Goal: Task Accomplishment & Management: Complete application form

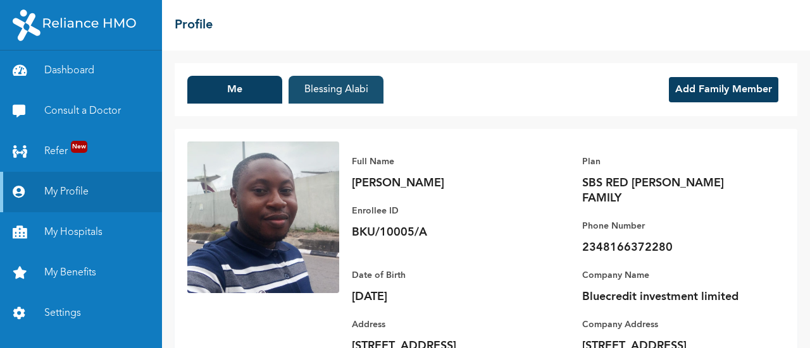
click at [335, 97] on button "Blessing Alabi" at bounding box center [335, 90] width 95 height 28
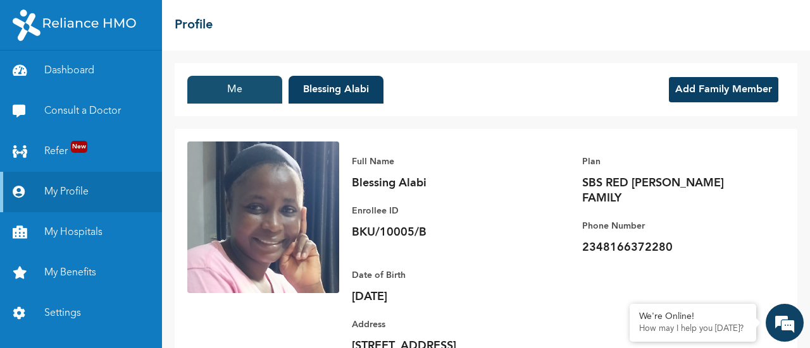
click at [233, 83] on button "Me" at bounding box center [234, 90] width 95 height 28
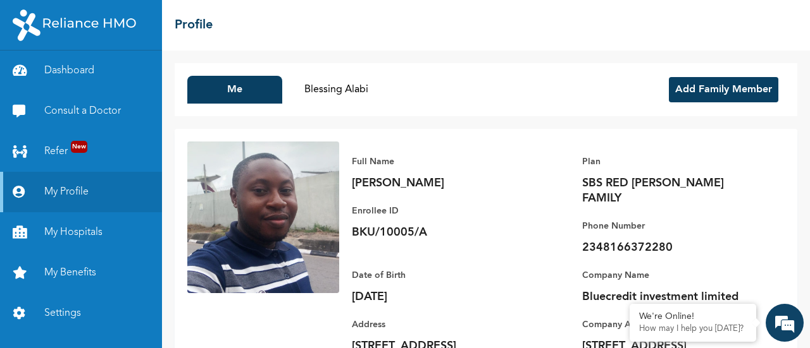
click at [258, 223] on img at bounding box center [263, 218] width 152 height 152
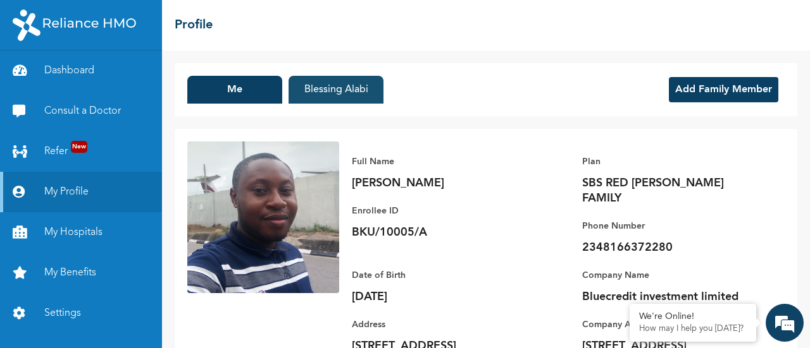
click at [309, 94] on button "Blessing Alabi" at bounding box center [335, 90] width 95 height 28
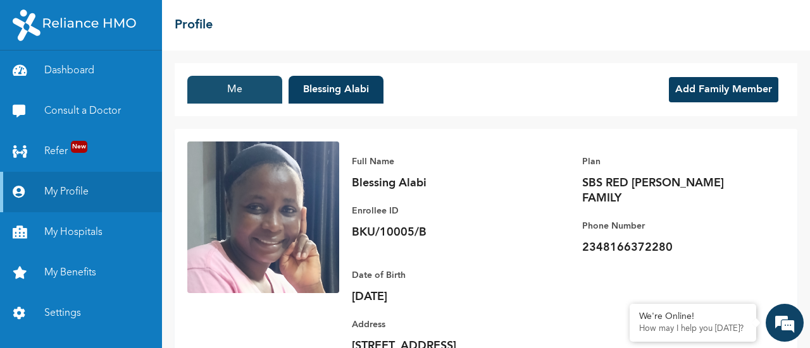
click at [249, 81] on button "Me" at bounding box center [234, 90] width 95 height 28
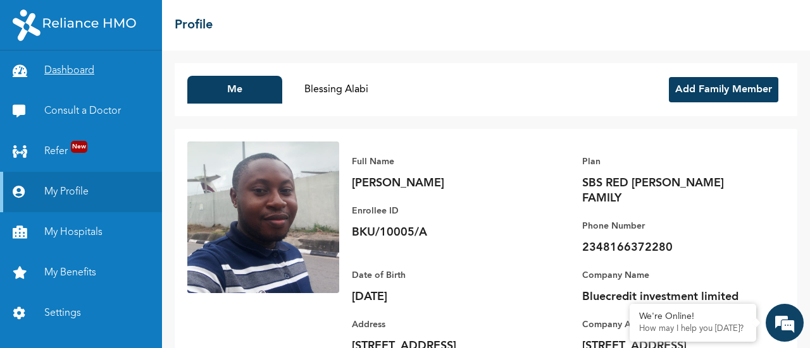
click at [72, 68] on link "Dashboard" at bounding box center [81, 71] width 162 height 40
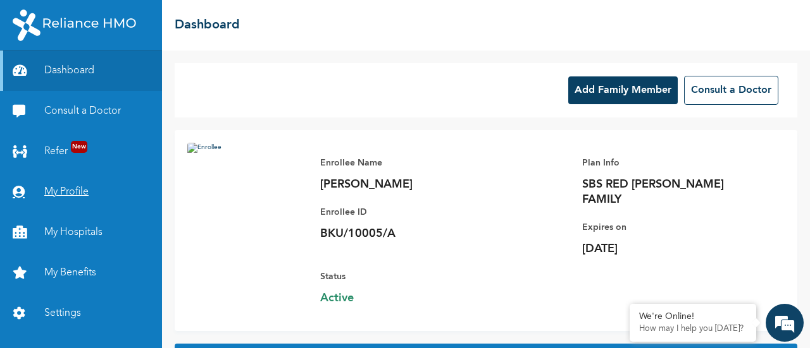
click at [83, 189] on link "My Profile" at bounding box center [81, 192] width 162 height 40
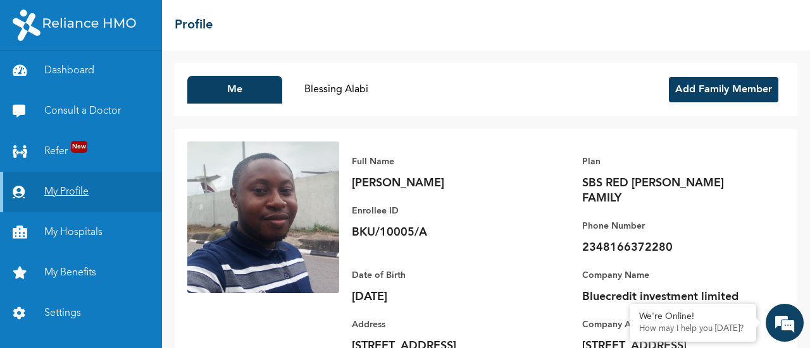
click at [58, 198] on link "My Profile" at bounding box center [81, 192] width 162 height 40
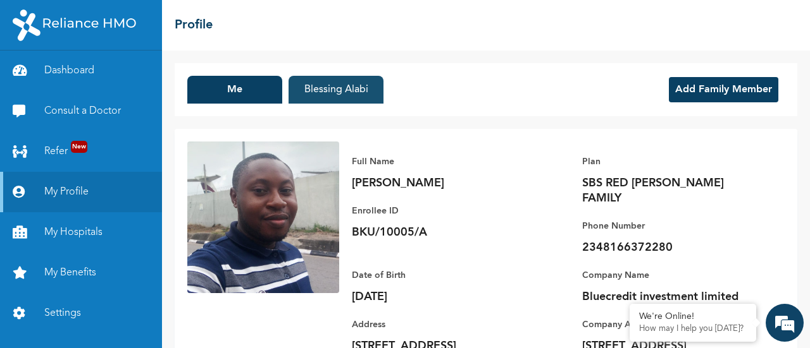
click at [327, 92] on button "Blessing Alabi" at bounding box center [335, 90] width 95 height 28
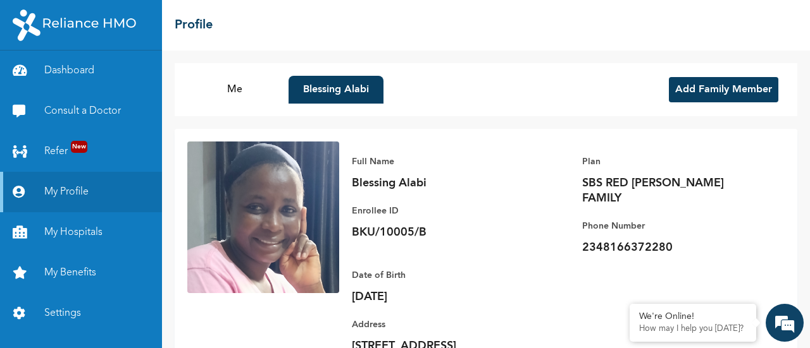
scroll to position [71, 0]
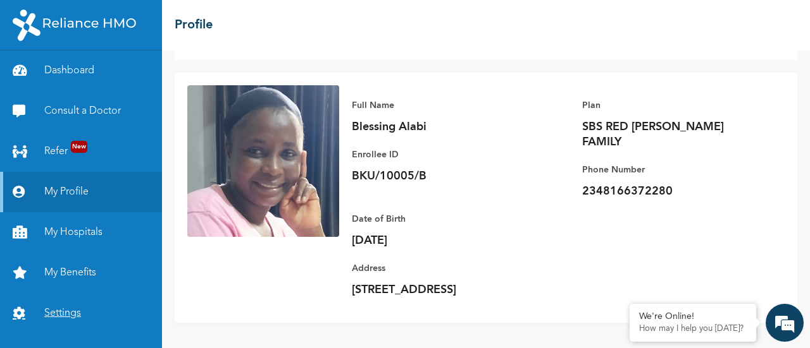
click at [70, 307] on link "Settings" at bounding box center [81, 313] width 162 height 40
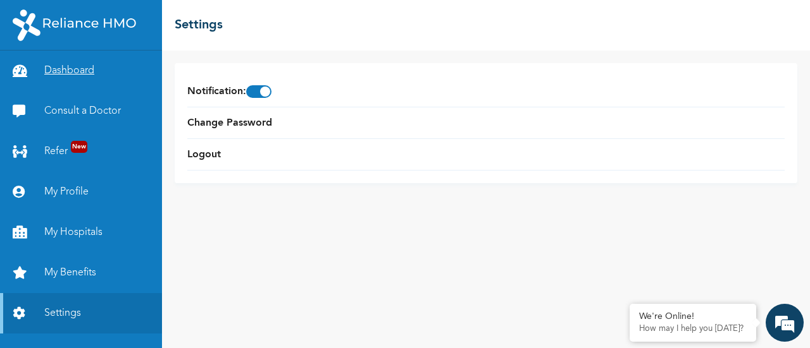
click at [77, 66] on link "Dashboard" at bounding box center [81, 71] width 162 height 40
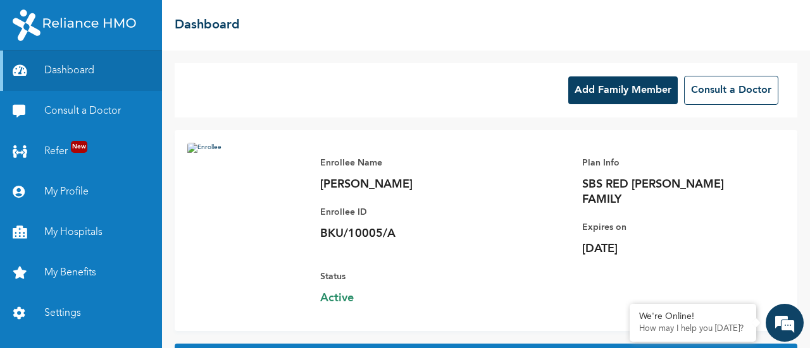
click at [614, 83] on button "Add Family Member" at bounding box center [622, 91] width 109 height 28
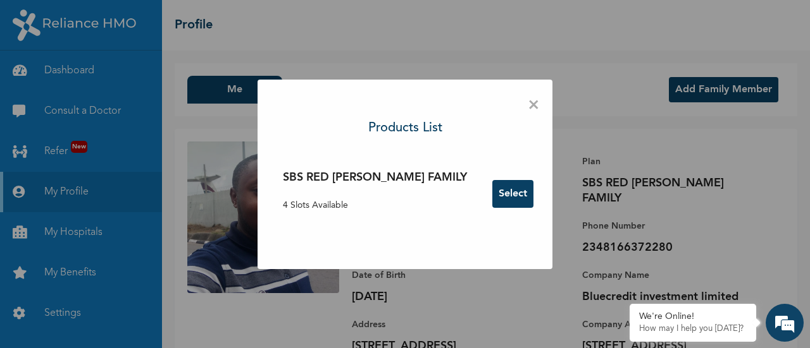
click at [492, 199] on button "Select" at bounding box center [512, 194] width 41 height 28
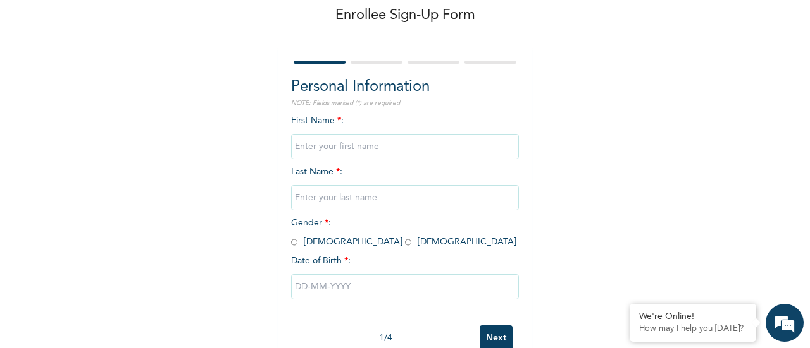
scroll to position [97, 0]
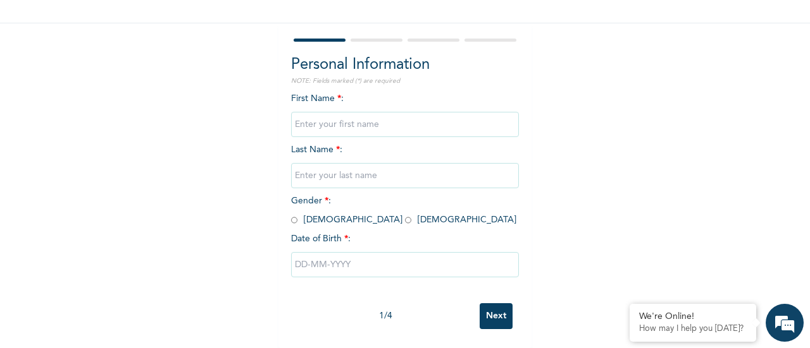
click at [489, 304] on input "Next" at bounding box center [495, 317] width 33 height 26
type input "jjjjjjj"
click at [489, 304] on input "Next" at bounding box center [495, 317] width 33 height 26
type input "jjjjjjjjj"
click at [491, 307] on input "Next" at bounding box center [495, 317] width 33 height 26
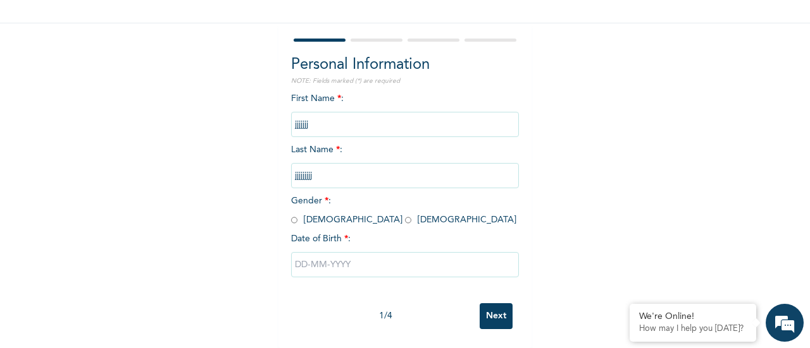
click at [291, 214] on input "radio" at bounding box center [294, 220] width 6 height 12
radio input "true"
click at [315, 254] on input "text" at bounding box center [405, 264] width 228 height 25
select select "9"
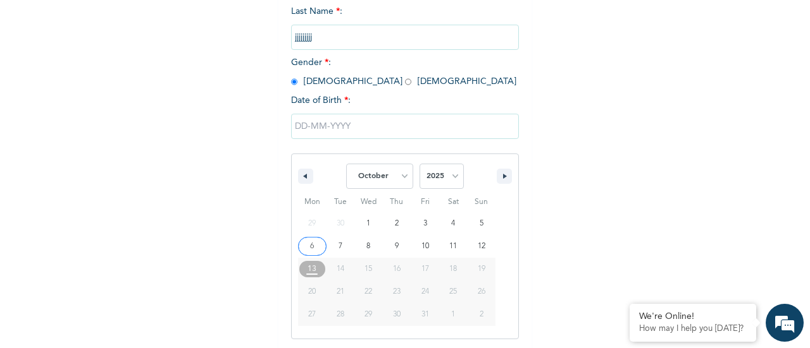
scroll to position [227, 0]
type input "10/06/2025"
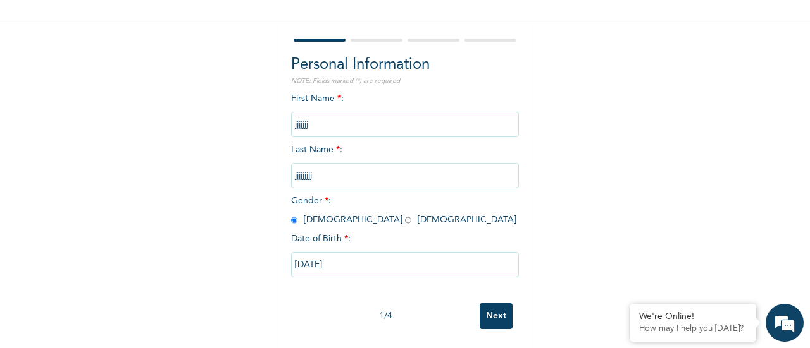
click at [502, 314] on input "Next" at bounding box center [495, 317] width 33 height 26
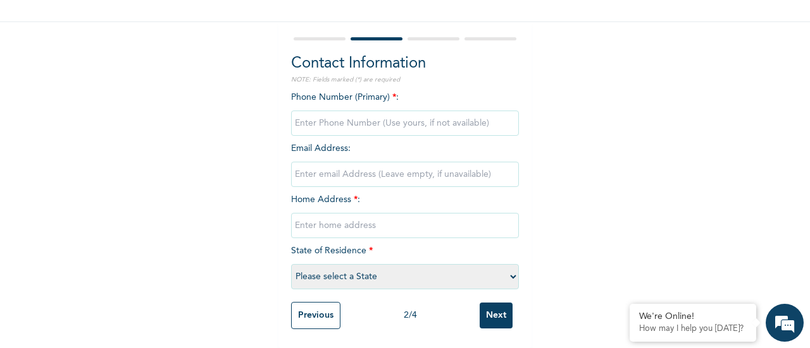
click at [502, 314] on input "Next" at bounding box center [495, 316] width 33 height 26
type input "78"
click at [500, 309] on input "Next" at bounding box center [495, 316] width 33 height 26
type input "r"
click at [388, 274] on select "Please select a State Abia Abuja (FCT) Adamawa Akwa Ibom Anambra Bauchi Bayelsa…" at bounding box center [405, 276] width 228 height 25
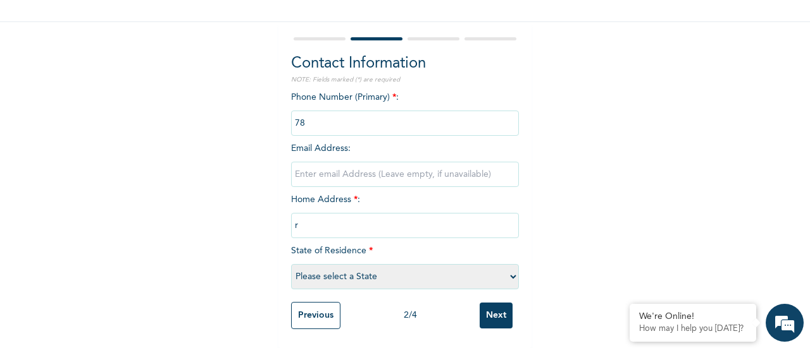
select select "18"
click at [291, 264] on select "Please select a State Abia Abuja (FCT) Adamawa Akwa Ibom Anambra Bauchi Bayelsa…" at bounding box center [405, 276] width 228 height 25
click at [494, 306] on input "Next" at bounding box center [495, 316] width 33 height 26
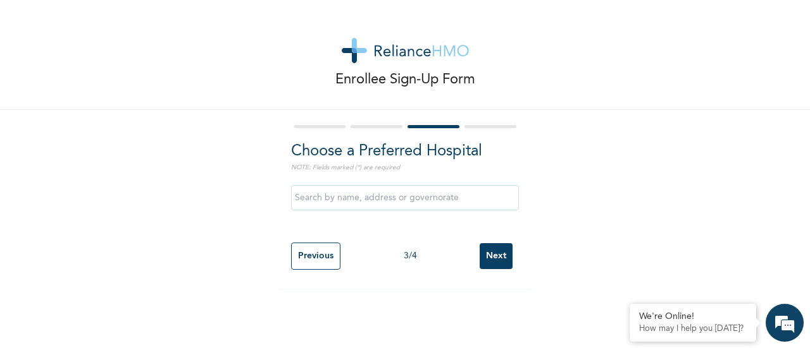
scroll to position [0, 0]
click at [495, 263] on input "Next" at bounding box center [495, 256] width 33 height 26
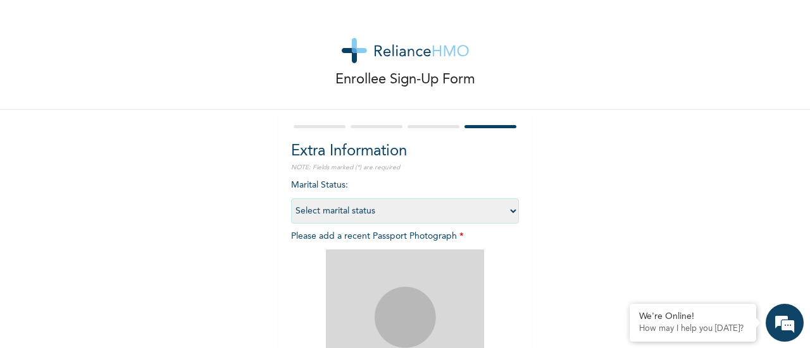
click at [421, 212] on select "Select marital status Single Married Divorced Widow/Widower" at bounding box center [405, 211] width 228 height 25
click at [433, 180] on div "Marital Status : Select marital status Single Married Divorced Widow/Widower Pl…" at bounding box center [405, 335] width 228 height 313
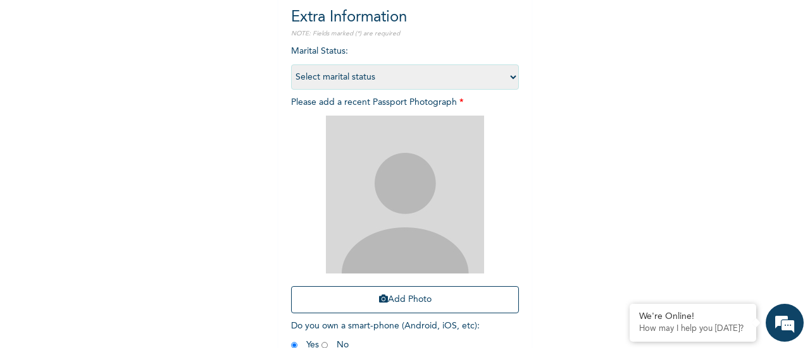
scroll to position [206, 0]
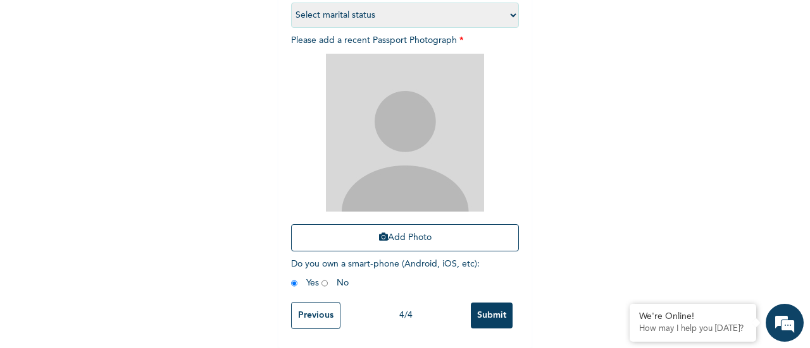
click at [325, 307] on input "Previous" at bounding box center [315, 315] width 49 height 27
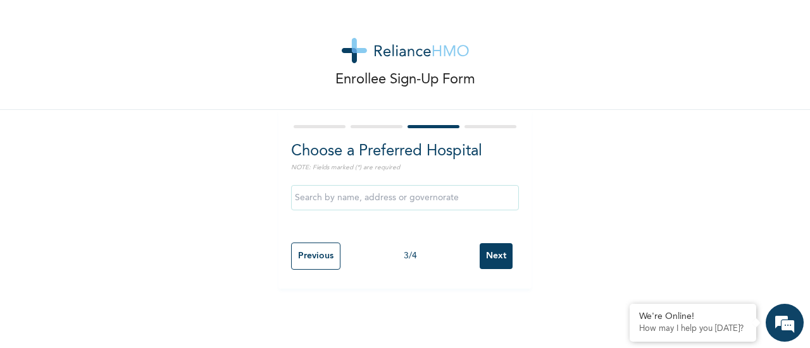
scroll to position [0, 0]
click at [319, 257] on input "Previous" at bounding box center [315, 256] width 49 height 27
select select "18"
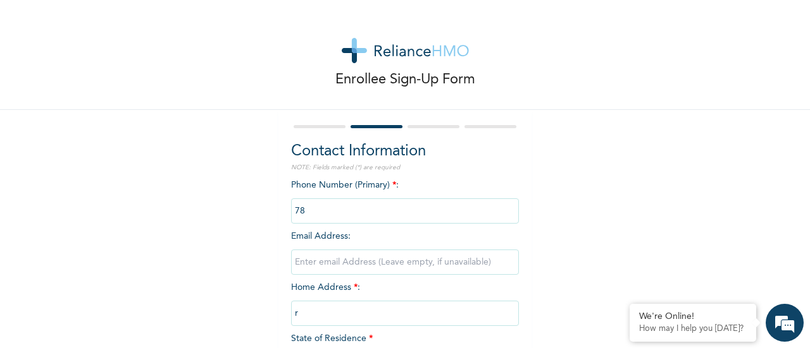
scroll to position [99, 0]
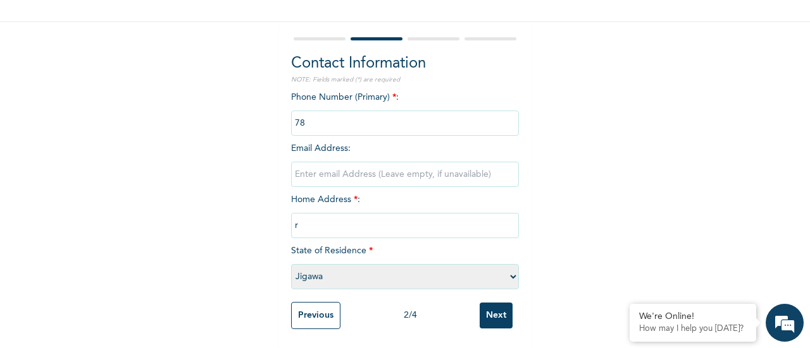
click at [300, 309] on input "Previous" at bounding box center [315, 315] width 49 height 27
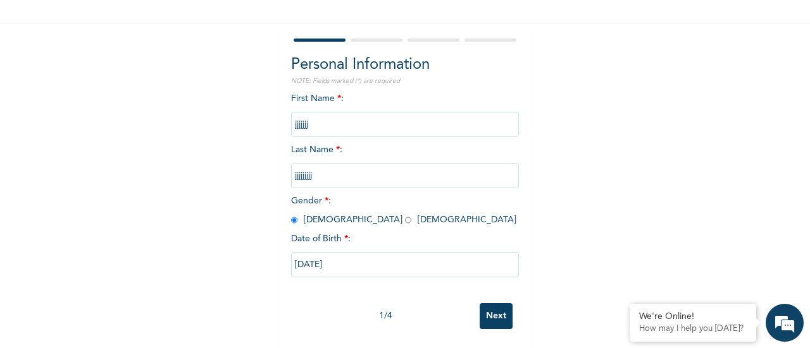
scroll to position [0, 0]
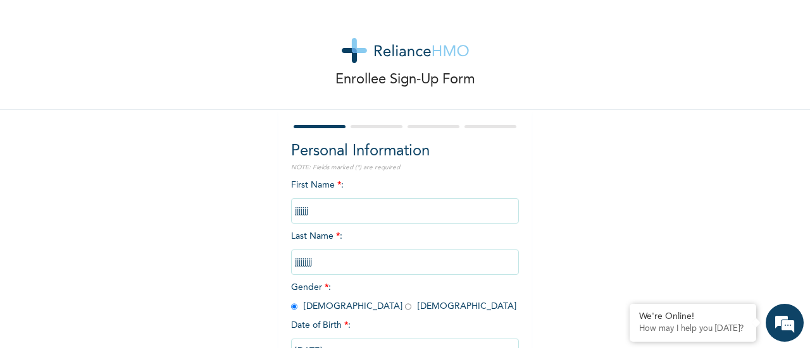
drag, startPoint x: 343, startPoint y: 209, endPoint x: 267, endPoint y: 205, distance: 76.0
click at [267, 205] on div "Enrollee Sign-Up Form Personal Information NOTE: Fields marked (*) are required…" at bounding box center [405, 217] width 810 height 435
click at [200, 166] on div "Enrollee Sign-Up Form Personal Information NOTE: Fields marked (*) are required…" at bounding box center [405, 217] width 810 height 435
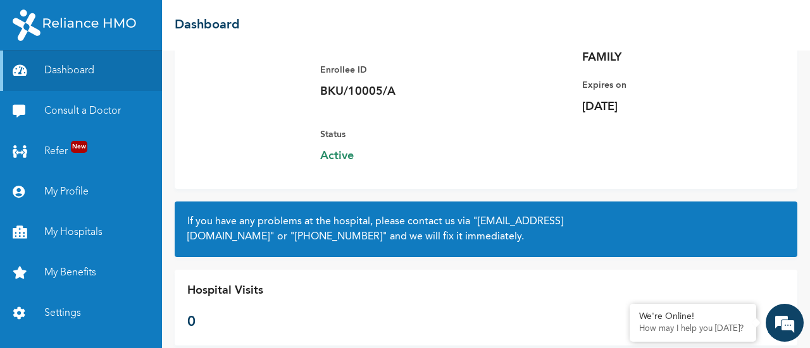
scroll to position [150, 0]
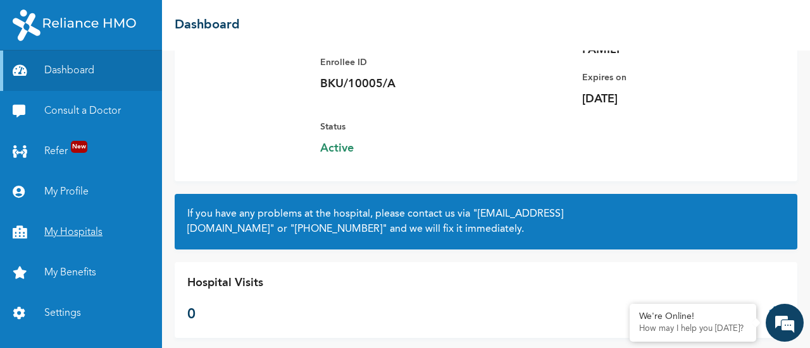
click at [62, 230] on link "My Hospitals" at bounding box center [81, 232] width 162 height 40
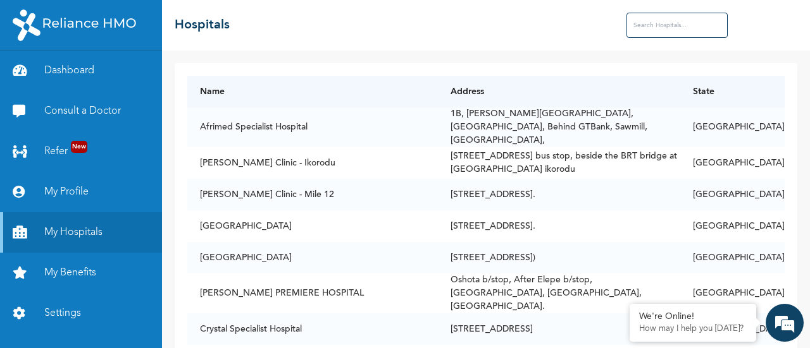
click at [643, 32] on input "text" at bounding box center [676, 25] width 101 height 25
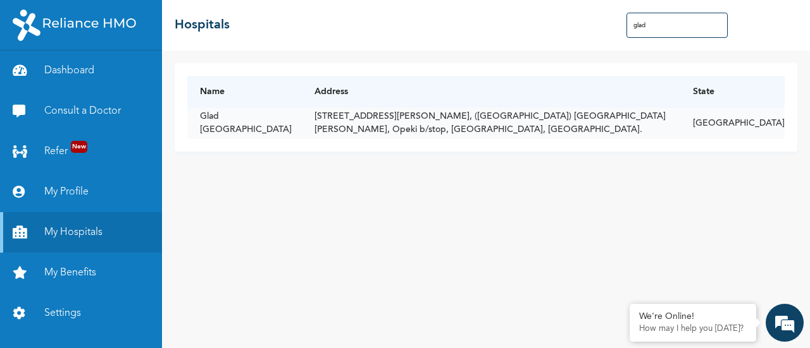
type input "glad"
click at [273, 123] on td "Glad [GEOGRAPHIC_DATA]" at bounding box center [244, 124] width 114 height 32
click at [240, 121] on td "Glad [GEOGRAPHIC_DATA]" at bounding box center [244, 124] width 114 height 32
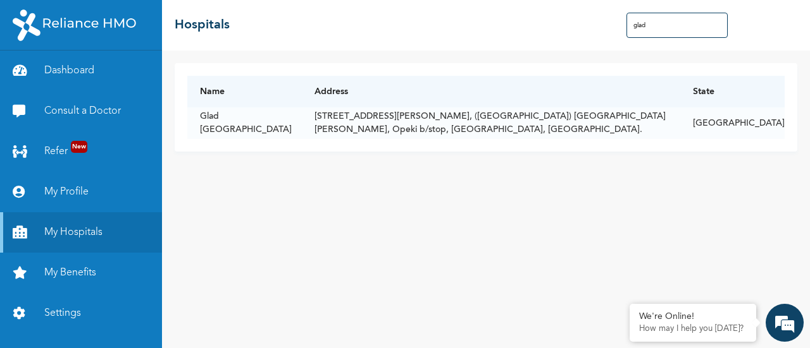
click at [344, 177] on div "Name Address State [GEOGRAPHIC_DATA][STREET_ADDRESS][PERSON_NAME], ([GEOGRAPHIC…" at bounding box center [486, 200] width 648 height 298
click at [82, 272] on link "My Benefits" at bounding box center [81, 273] width 162 height 40
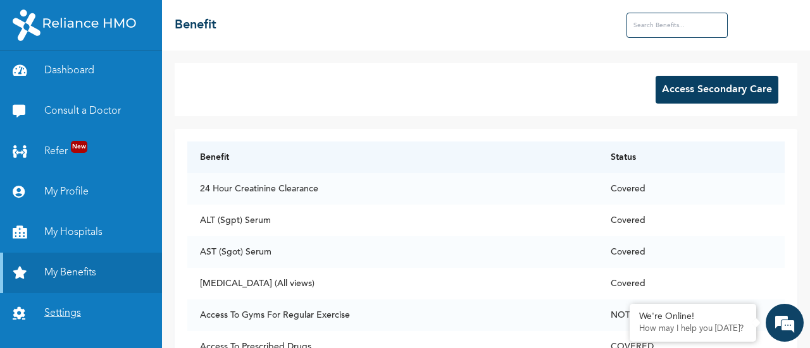
click at [52, 312] on link "Settings" at bounding box center [81, 313] width 162 height 40
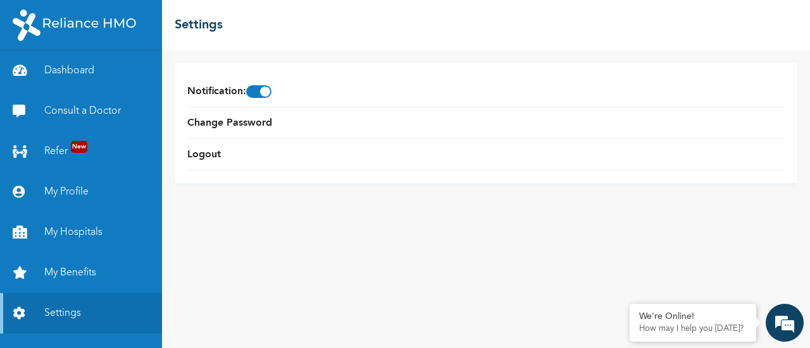
click at [269, 46] on div "☰ Settings" at bounding box center [486, 25] width 648 height 51
click at [69, 68] on link "Dashboard" at bounding box center [81, 71] width 162 height 40
